Goal: Task Accomplishment & Management: Use online tool/utility

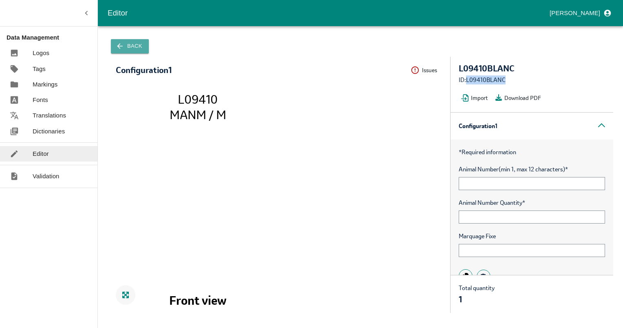
click at [134, 49] on button "Back" at bounding box center [130, 46] width 38 height 14
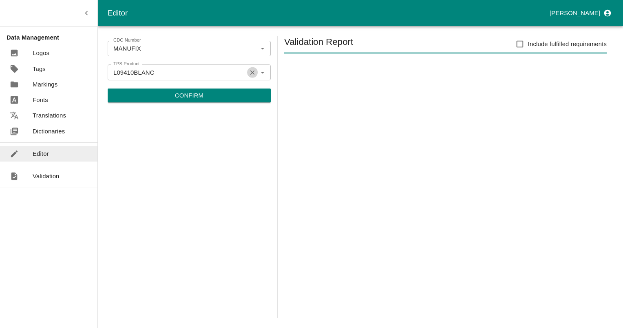
click at [251, 73] on icon "Clear" at bounding box center [253, 72] width 8 height 8
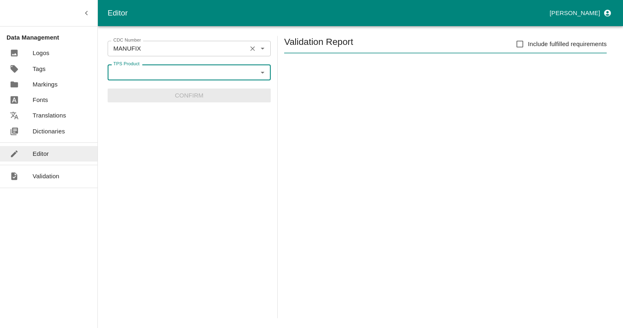
drag, startPoint x: 249, startPoint y: 44, endPoint x: 253, endPoint y: 47, distance: 5.2
click at [251, 46] on button "Clear" at bounding box center [252, 48] width 11 height 11
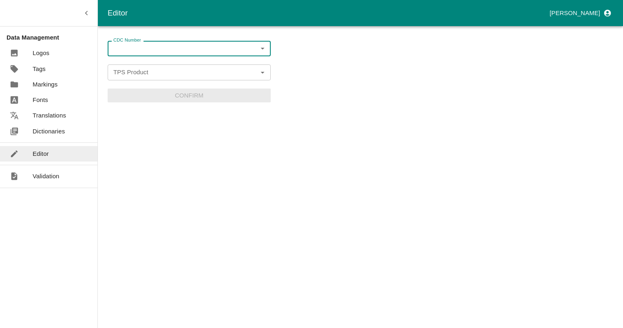
drag, startPoint x: 198, startPoint y: 51, endPoint x: 201, endPoint y: 45, distance: 6.2
click at [199, 47] on input "CDC Number" at bounding box center [182, 48] width 145 height 11
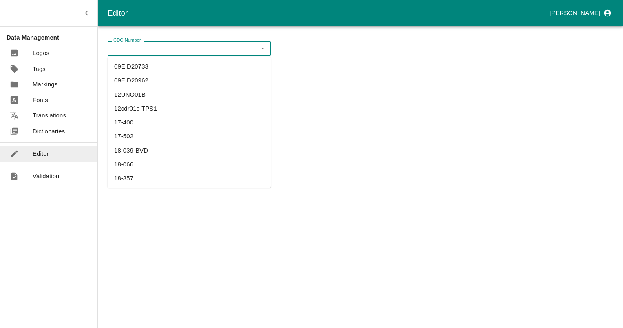
paste input "OPFR03"
type input "OPFR03"
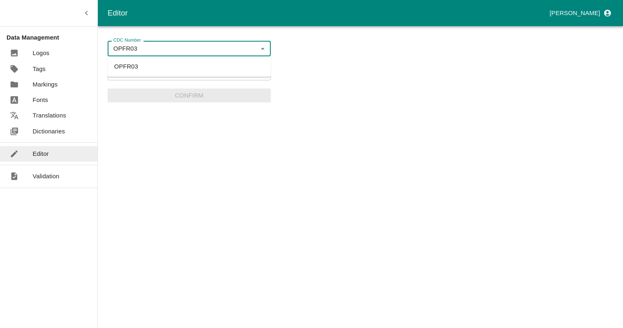
click at [129, 63] on li "OPFR03" at bounding box center [189, 67] width 163 height 14
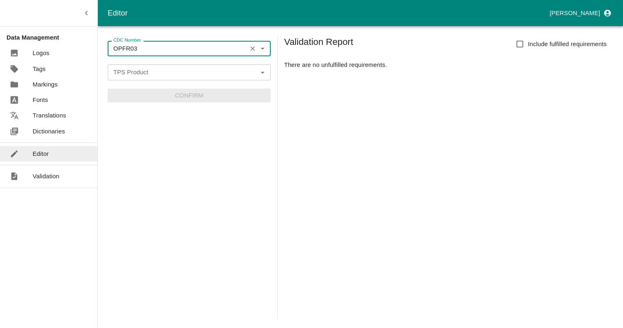
click at [136, 66] on div "TPS Product" at bounding box center [189, 71] width 163 height 15
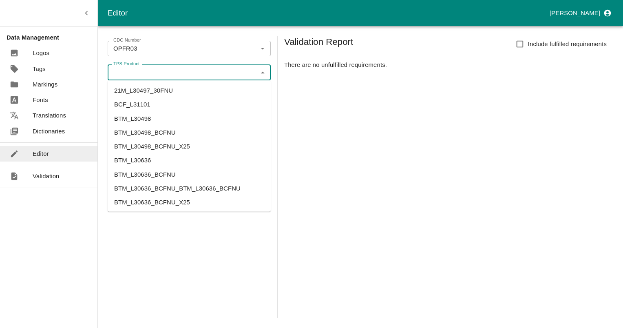
paste input "L31674"
type input "L31674"
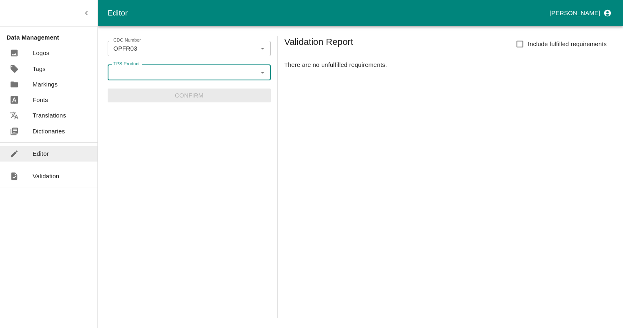
paste input "L31674"
type input "L31674"
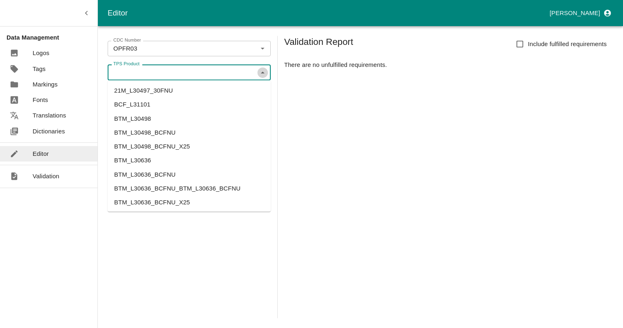
click at [260, 75] on icon "Close" at bounding box center [262, 72] width 9 height 9
click at [212, 68] on input "TPS Product" at bounding box center [182, 72] width 145 height 11
click at [211, 70] on input "TPS Product" at bounding box center [182, 72] width 145 height 11
click at [166, 74] on input "TPS Product" at bounding box center [182, 72] width 145 height 11
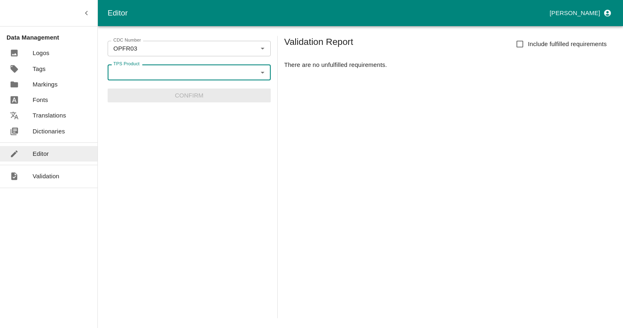
click at [549, 252] on div "Validation Report Include fulfilled requirements There are no unfulfilled requi…" at bounding box center [448, 177] width 329 height 282
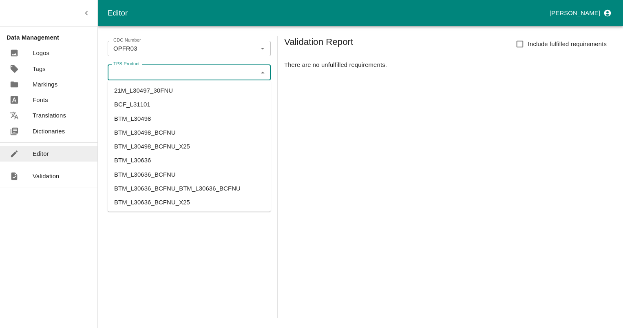
click at [165, 71] on input "TPS Product" at bounding box center [182, 72] width 145 height 11
paste input "OVRJA_PEMBE_L31674"
type input "OVRJA_PEMBE_L31674"
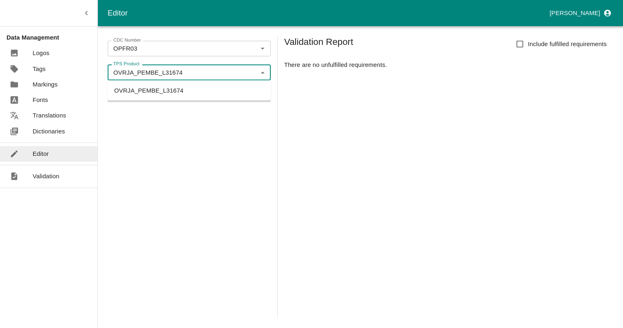
click at [148, 89] on li "OVRJA_PEMBE_L31674" at bounding box center [189, 91] width 163 height 14
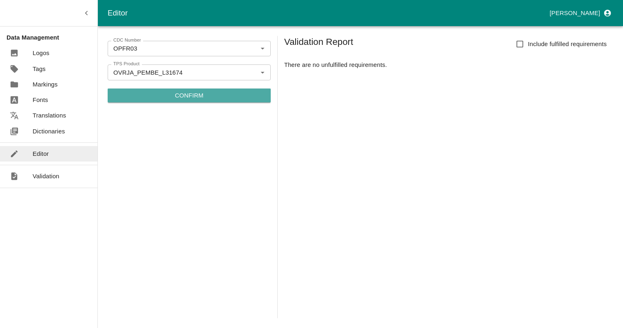
click at [187, 101] on button "Confirm" at bounding box center [189, 95] width 163 height 14
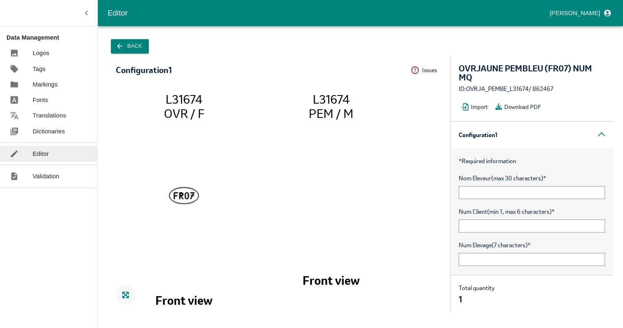
click at [538, 90] on div "ID: OVRJA_PEMBE_L31674 / 862467" at bounding box center [532, 88] width 146 height 9
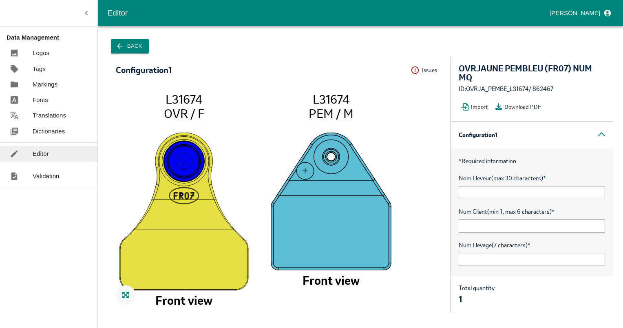
copy div "862467"
